Goal: Task Accomplishment & Management: Complete application form

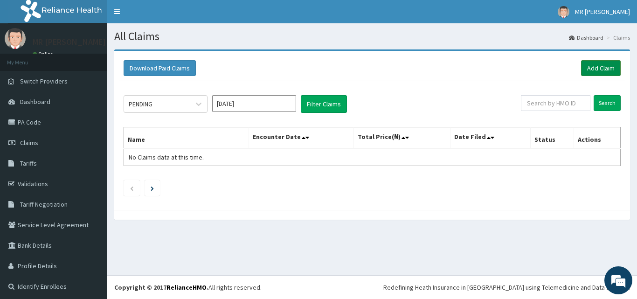
click at [597, 67] on link "Add Claim" at bounding box center [601, 68] width 40 height 16
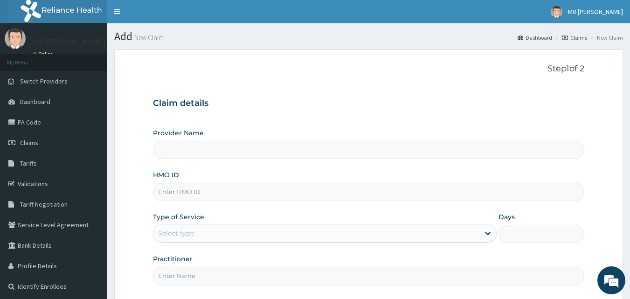
type input "THOMAS DAVID HOSPITAL AND MATERNITY"
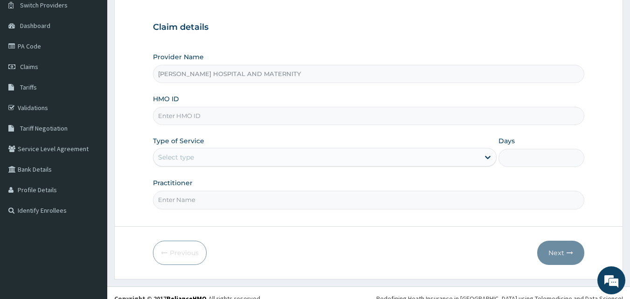
scroll to position [87, 0]
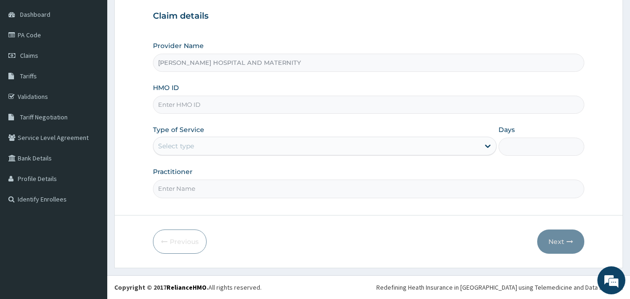
click at [236, 106] on input "HMO ID" at bounding box center [369, 105] width 432 height 18
type input "FMI/10170/D"
click at [229, 142] on div "Select type" at bounding box center [316, 145] width 326 height 15
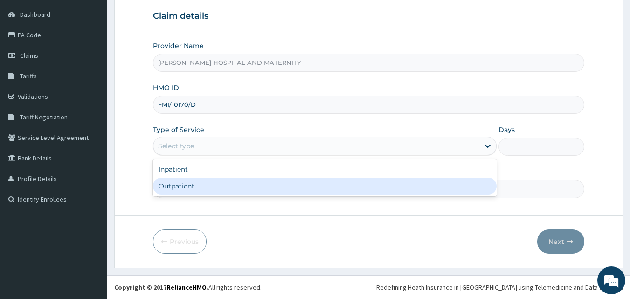
drag, startPoint x: 206, startPoint y: 187, endPoint x: 205, endPoint y: 193, distance: 6.2
click at [209, 187] on div "Outpatient" at bounding box center [325, 186] width 344 height 17
type input "1"
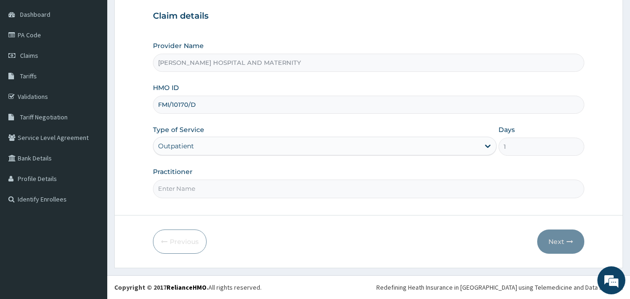
click at [188, 192] on input "Practitioner" at bounding box center [369, 189] width 432 height 18
type input "OWAN ANTHONY"
click at [564, 243] on button "Next" at bounding box center [560, 241] width 47 height 24
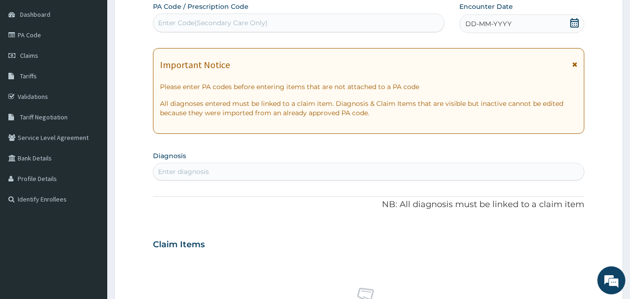
click at [310, 14] on div "Enter Code(Secondary Care Only)" at bounding box center [299, 23] width 292 height 19
paste input "PA/86EC16"
type input "PA/86EC16"
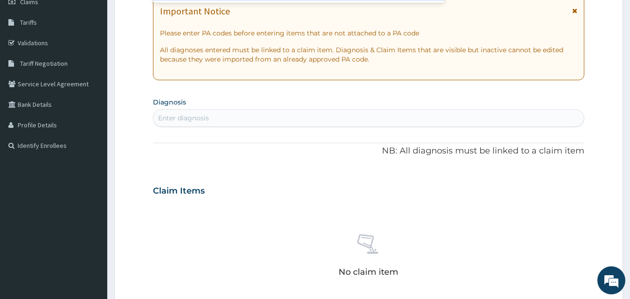
scroll to position [87, 0]
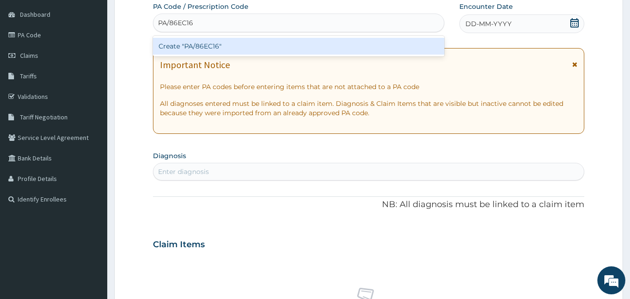
click at [321, 44] on div "Create "PA/86EC16"" at bounding box center [299, 46] width 292 height 17
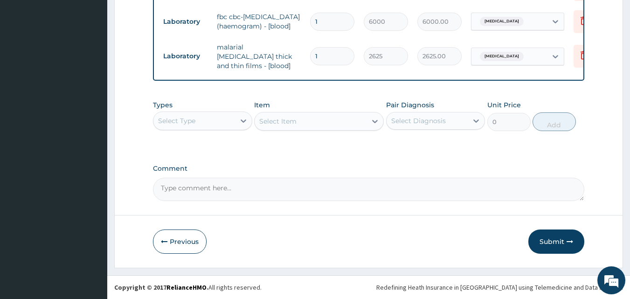
scroll to position [540, 0]
click at [546, 240] on button "Submit" at bounding box center [556, 241] width 56 height 24
